Goal: Find specific page/section: Find specific page/section

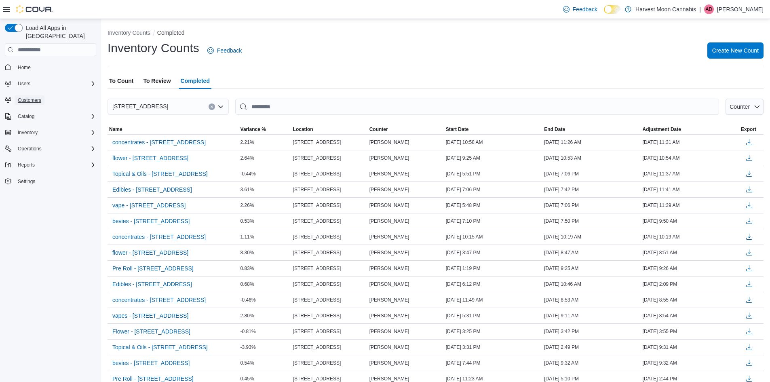
click at [38, 97] on span "Customers" at bounding box center [29, 100] width 23 height 6
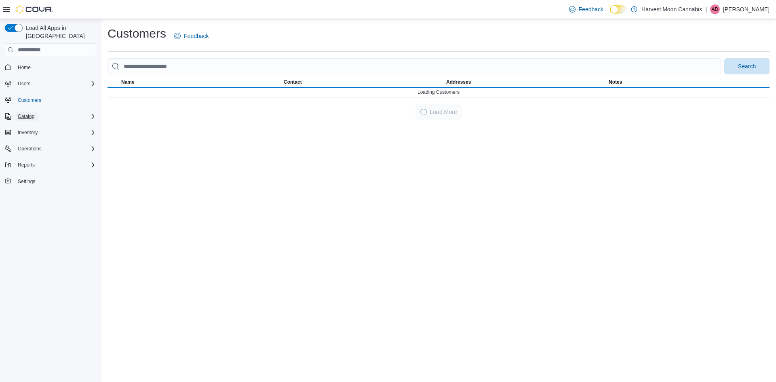
click at [38, 112] on button "Catalog" at bounding box center [26, 117] width 23 height 10
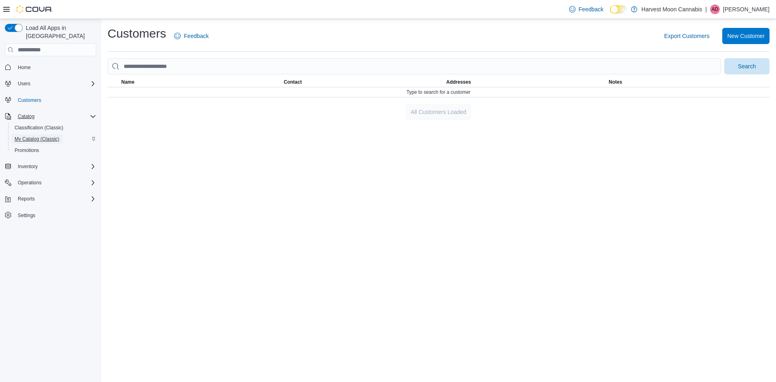
click at [43, 136] on span "My Catalog (Classic)" at bounding box center [37, 139] width 45 height 6
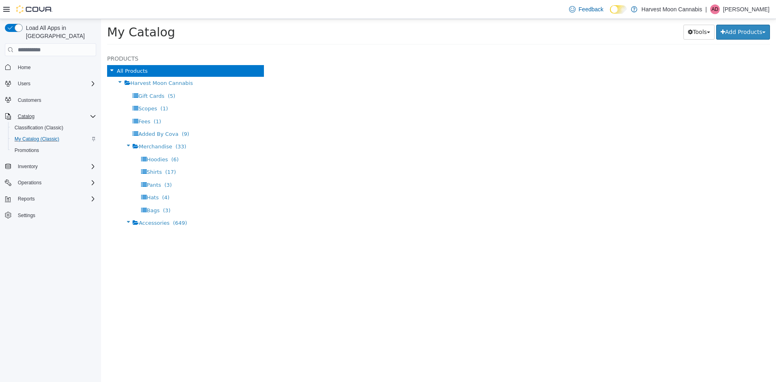
select select "**********"
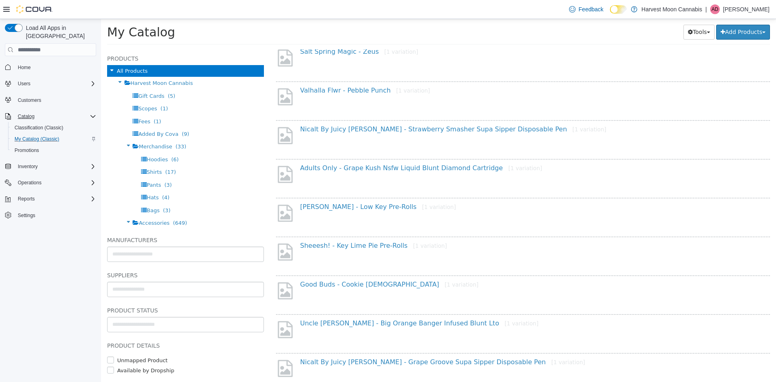
scroll to position [81, 0]
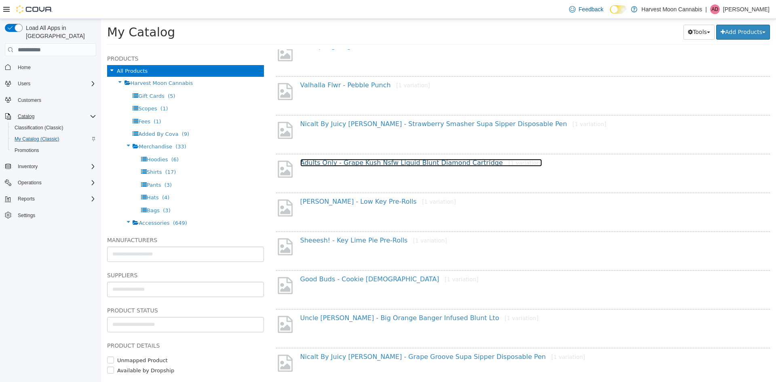
click at [449, 165] on link "Adults Only - Grape Kush Nsfw Liquid Blunt Diamond Cartridge [1 variation]" at bounding box center [421, 163] width 242 height 8
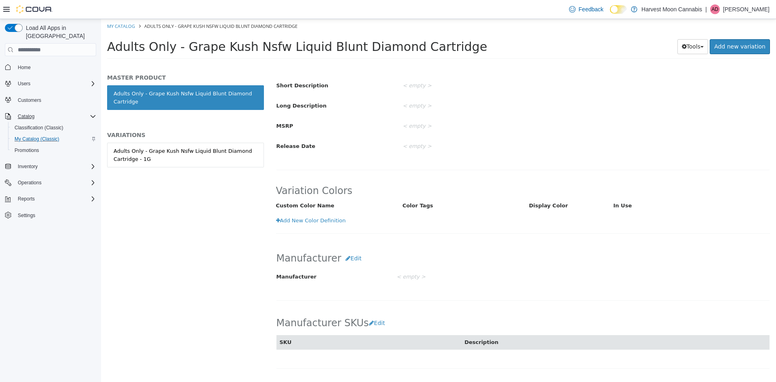
scroll to position [202, 0]
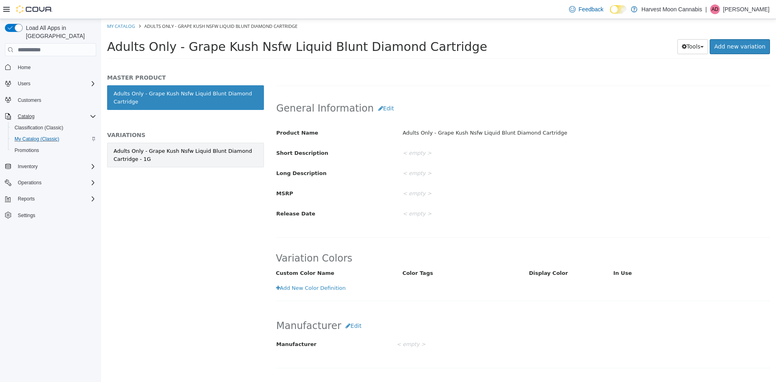
click at [178, 154] on div "Adults Only - Grape Kush Nsfw Liquid Blunt Diamond Cartridge - 1G" at bounding box center [186, 155] width 144 height 16
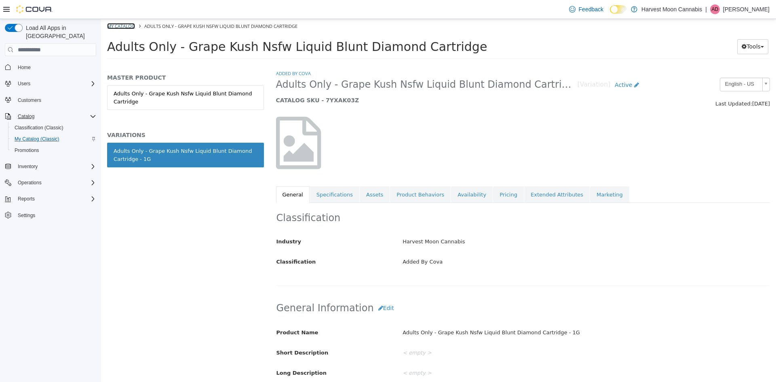
click at [126, 28] on link "My Catalog" at bounding box center [121, 26] width 28 height 6
select select "**********"
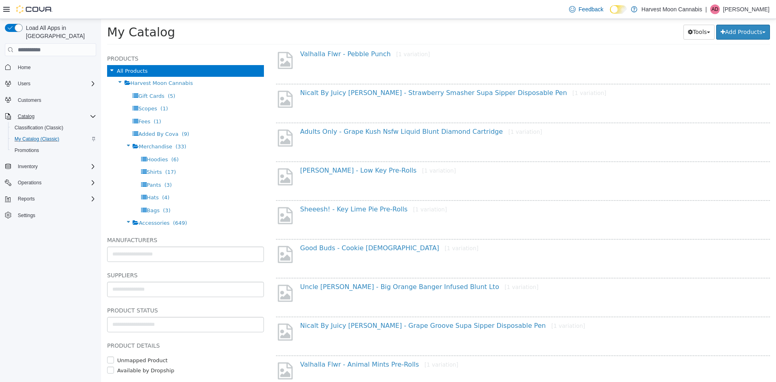
scroll to position [121, 0]
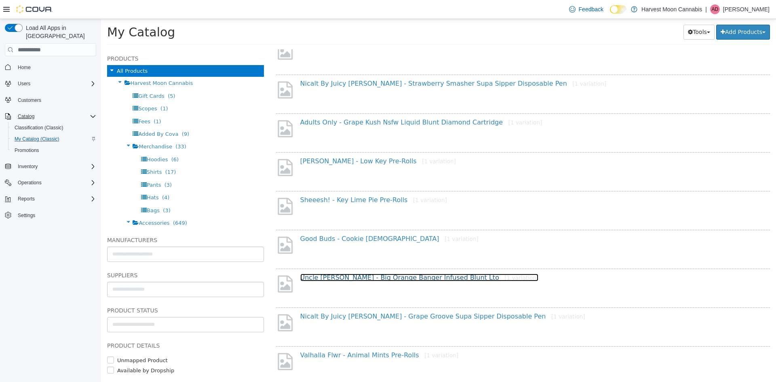
click at [402, 279] on link "Uncle [PERSON_NAME] - Big Orange Banger Infused Blunt Lto [1 variation]" at bounding box center [419, 278] width 238 height 8
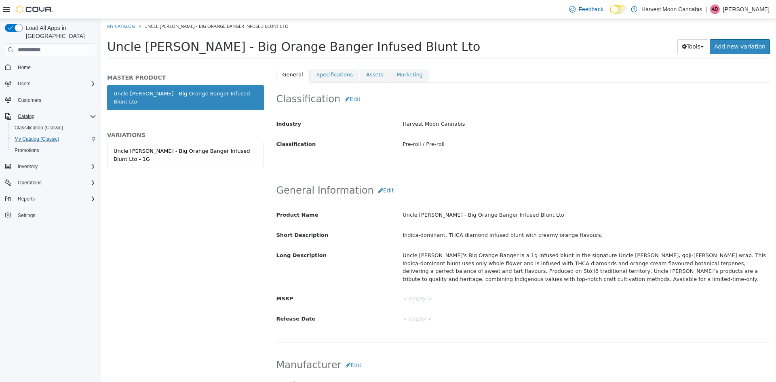
scroll to position [162, 0]
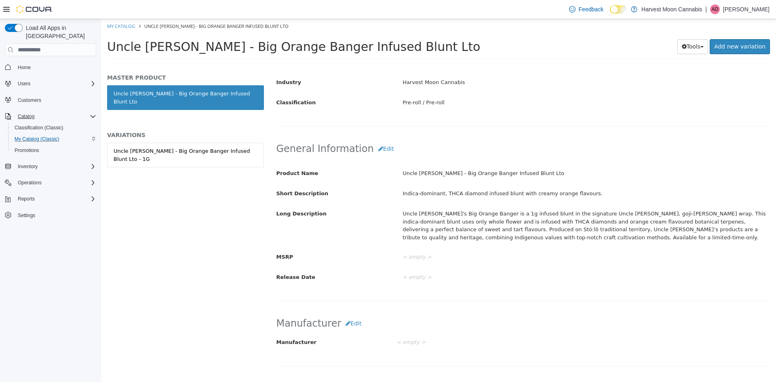
click at [541, 227] on div "Uncle [PERSON_NAME]'s Big Orange Banger is a 1g infused blunt in the signature …" at bounding box center [586, 225] width 379 height 37
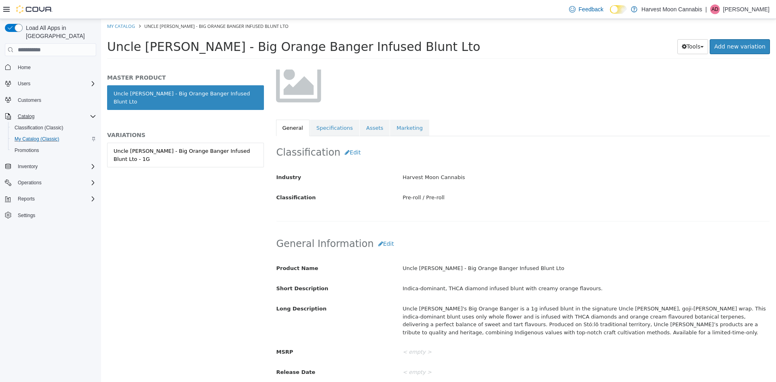
scroll to position [0, 0]
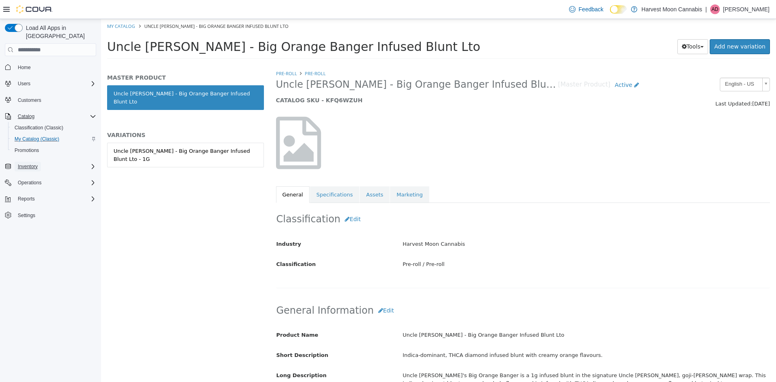
click at [40, 162] on button "Inventory" at bounding box center [28, 167] width 26 height 10
click at [43, 197] on span "Inventory Manager (Classic)" at bounding box center [45, 200] width 61 height 6
